Goal: Information Seeking & Learning: Learn about a topic

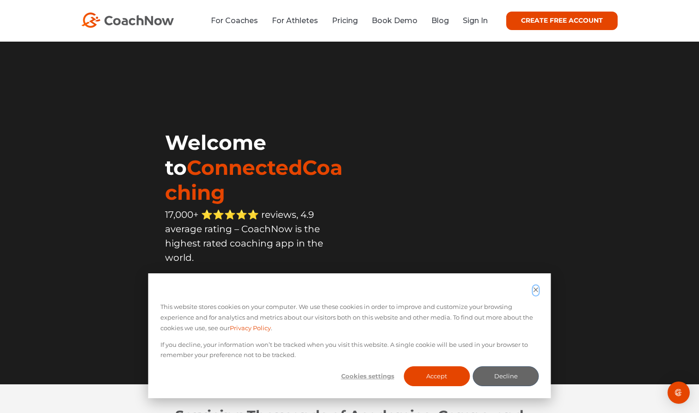
click at [536, 293] on icon "Dismiss cookie banner" at bounding box center [536, 290] width 6 height 6
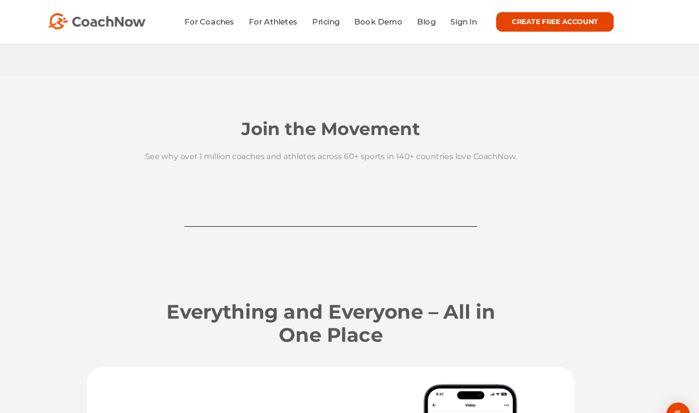
scroll to position [905, 0]
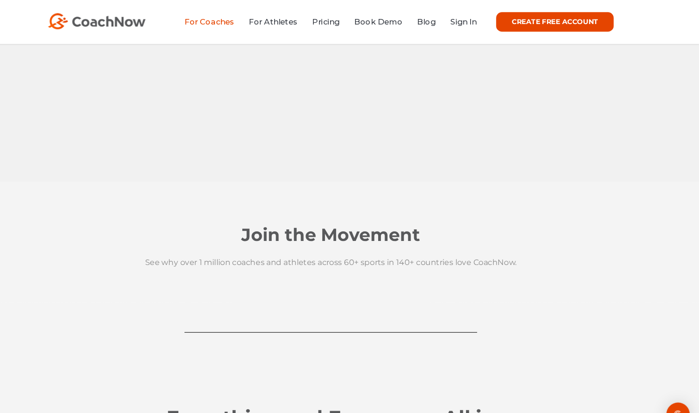
click at [211, 23] on link "For Coaches" at bounding box center [234, 20] width 47 height 9
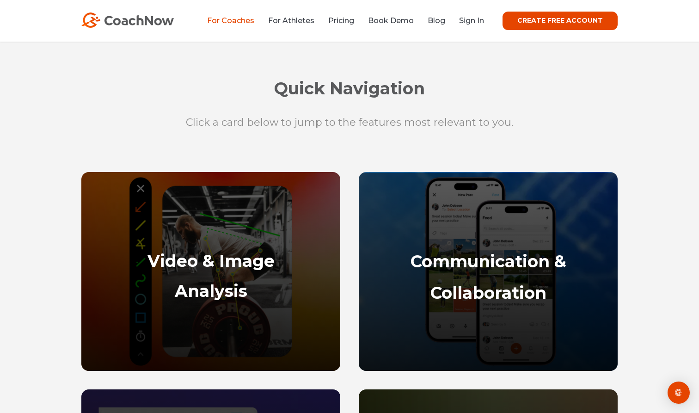
scroll to position [322, 0]
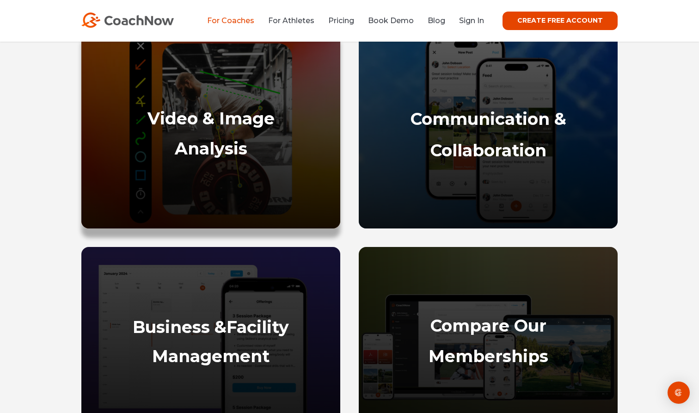
click at [212, 141] on strong "Analysis" at bounding box center [211, 148] width 73 height 20
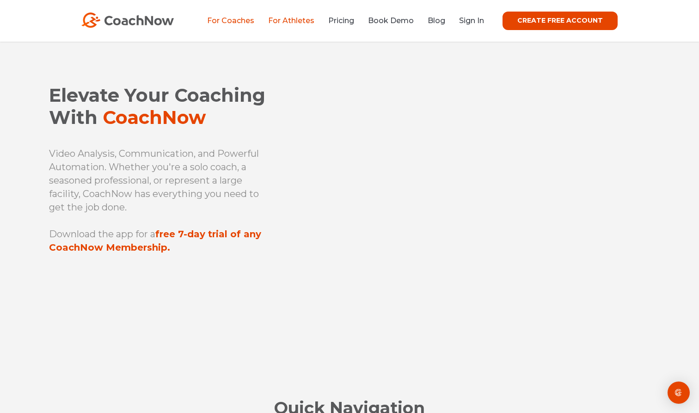
click at [293, 20] on link "For Athletes" at bounding box center [291, 20] width 46 height 9
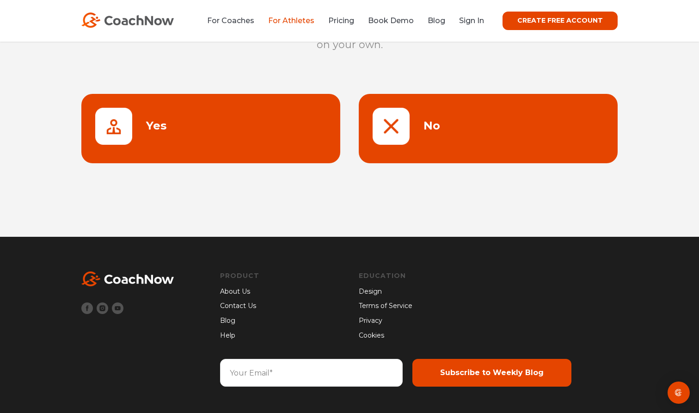
scroll to position [132, 0]
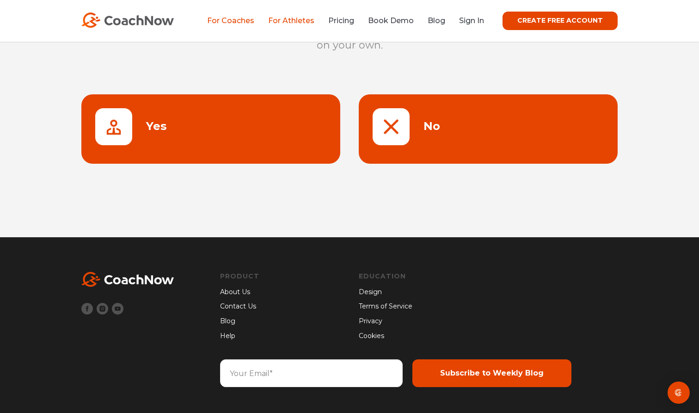
click at [246, 20] on link "For Coaches" at bounding box center [230, 20] width 47 height 9
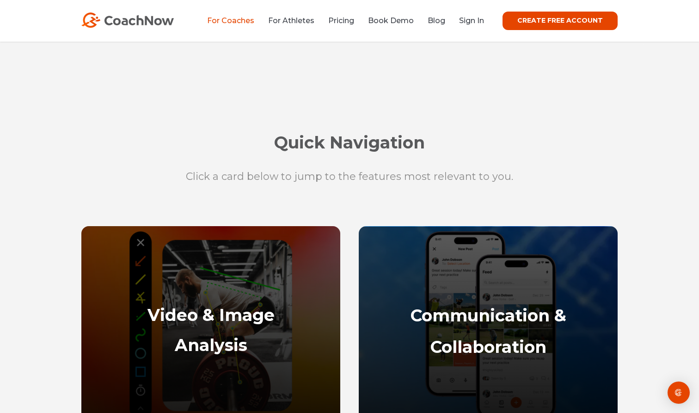
scroll to position [357, 0]
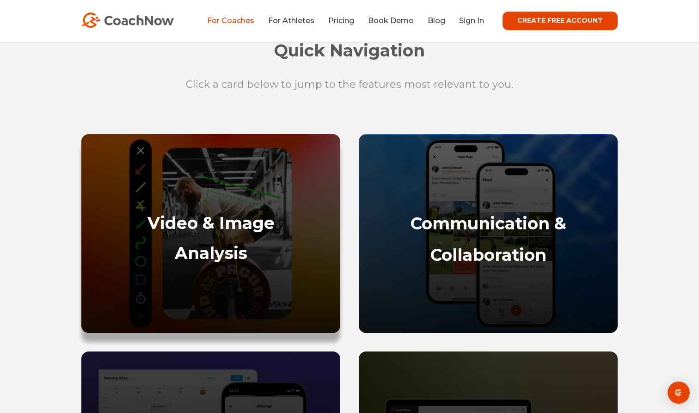
click at [233, 233] on strong "Video & Image" at bounding box center [210, 223] width 127 height 20
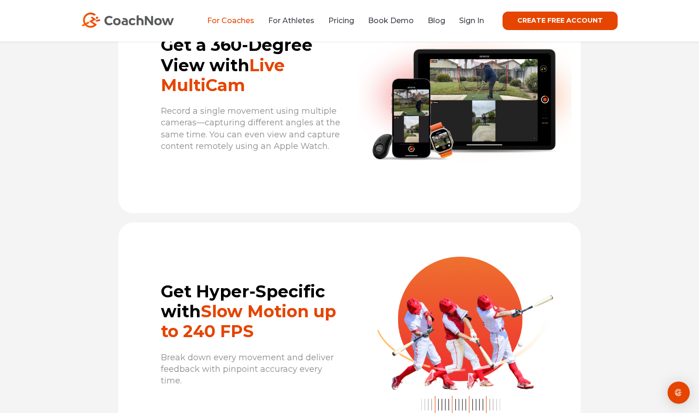
scroll to position [2001, 0]
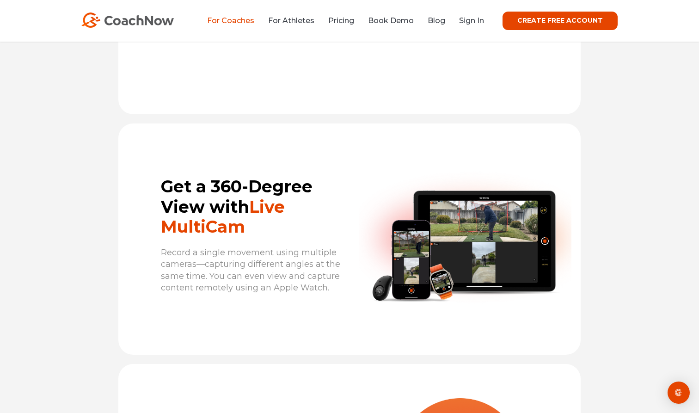
scroll to position [357, 0]
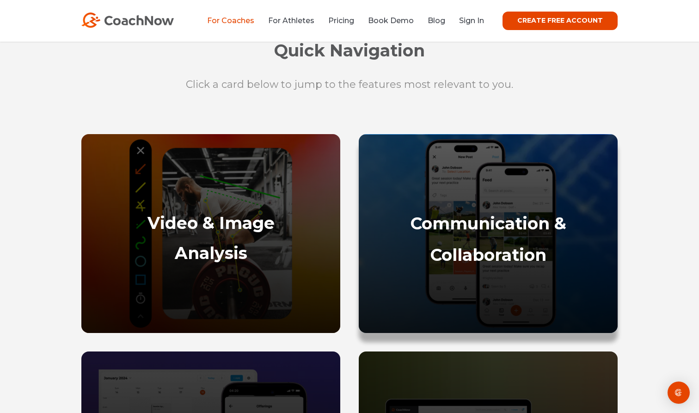
click at [439, 212] on div "Communication & Collaboration" at bounding box center [488, 262] width 240 height 124
click at [446, 228] on strong "Communication &" at bounding box center [488, 223] width 156 height 20
click at [470, 240] on div "Communication & Collaboration" at bounding box center [488, 268] width 240 height 110
click at [470, 263] on strong "Collaboration" at bounding box center [488, 254] width 116 height 20
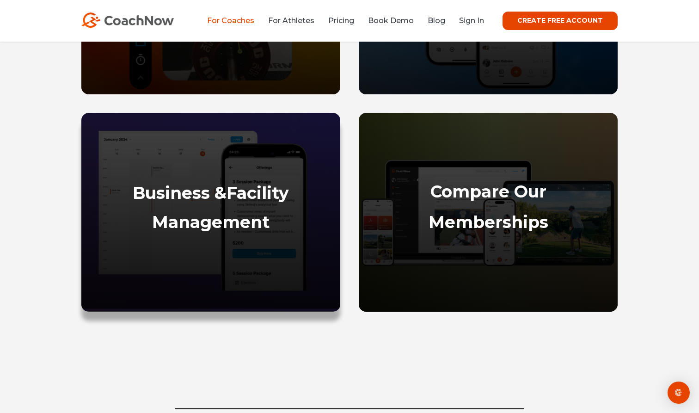
click at [223, 201] on strong "Business &" at bounding box center [180, 193] width 94 height 20
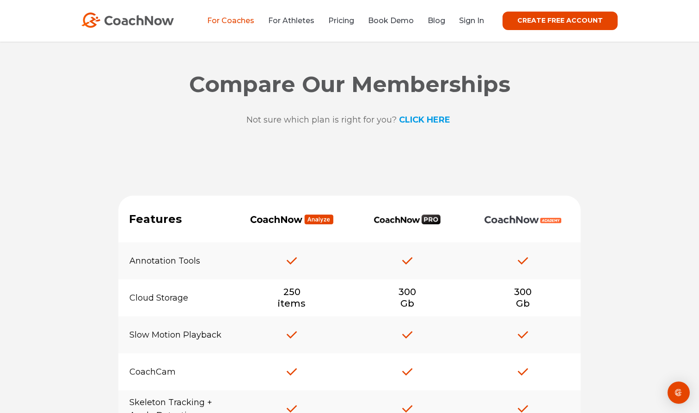
scroll to position [6974, 0]
click at [423, 125] on strong "CLICK HERE" at bounding box center [424, 120] width 51 height 10
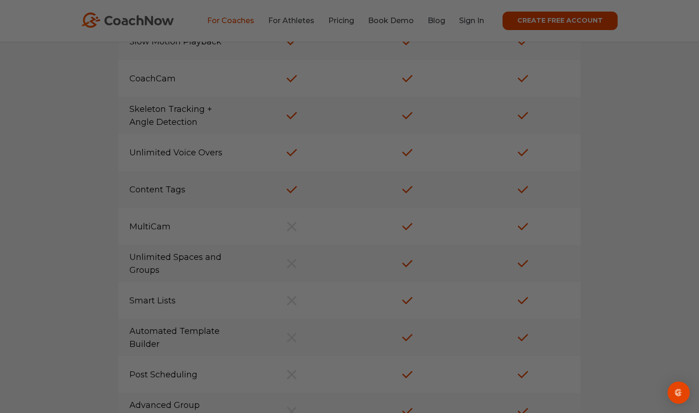
scroll to position [7365, 0]
